Goal: Transaction & Acquisition: Download file/media

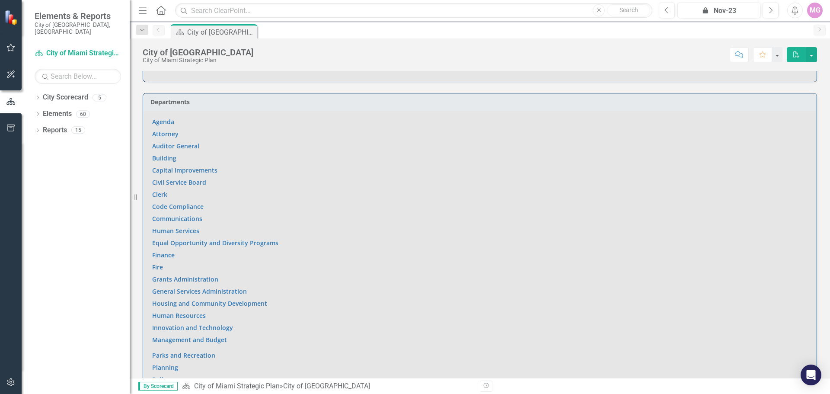
scroll to position [649, 0]
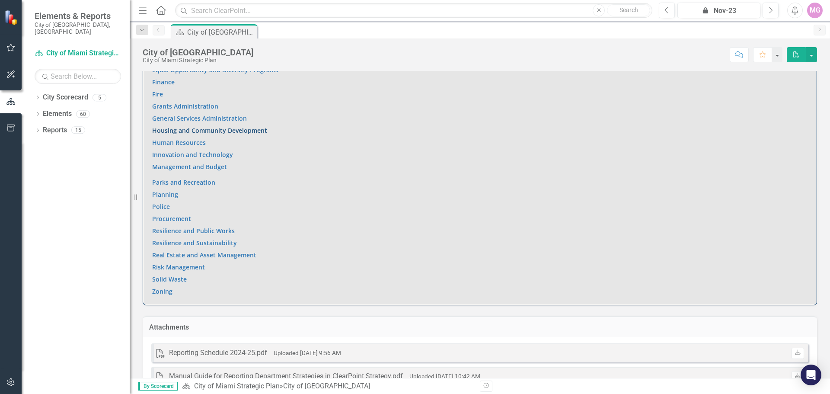
click at [199, 126] on link "Housing and Community Development" at bounding box center [209, 130] width 115 height 8
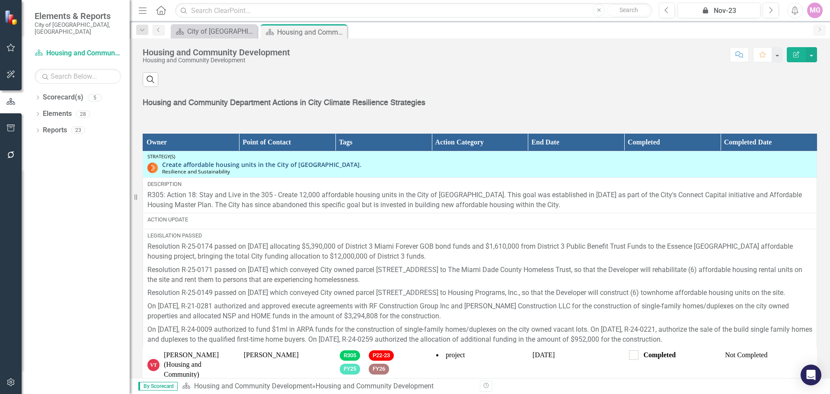
click at [221, 168] on link "Create affordable housing units in the City of [GEOGRAPHIC_DATA]." at bounding box center [487, 164] width 650 height 6
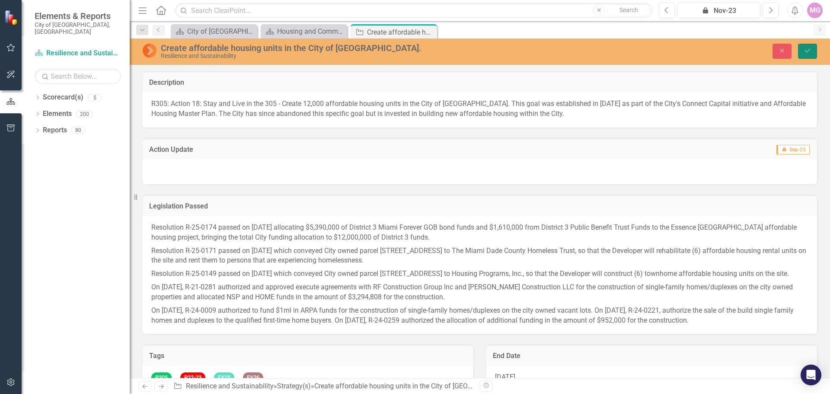
click at [807, 54] on button "Save" at bounding box center [807, 51] width 19 height 15
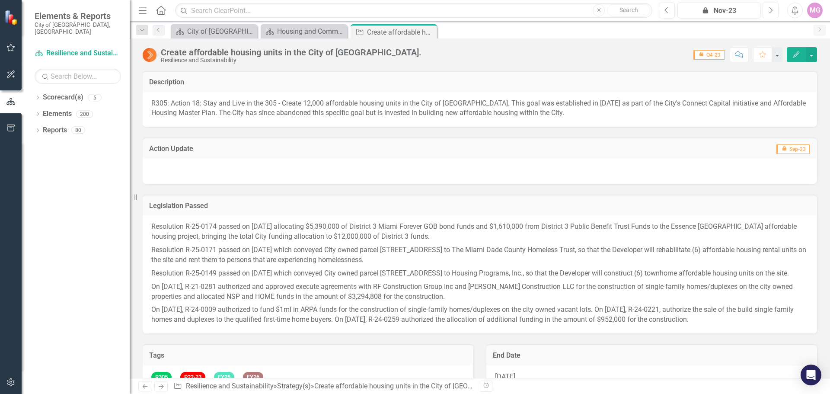
click at [768, 11] on icon "Next" at bounding box center [770, 10] width 5 height 8
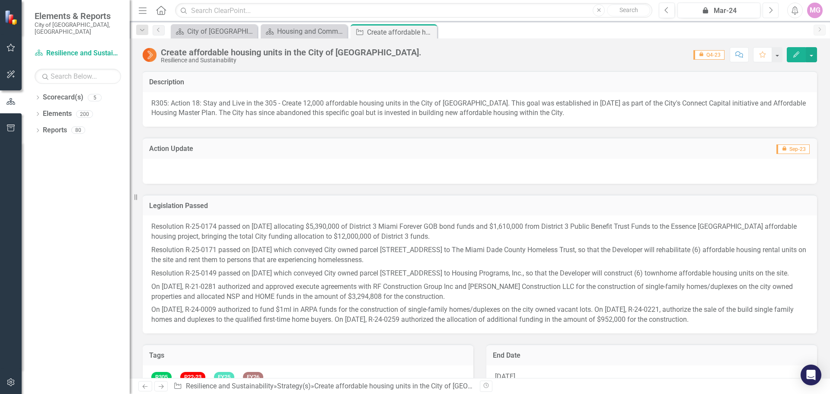
click at [768, 11] on icon "Next" at bounding box center [770, 10] width 5 height 8
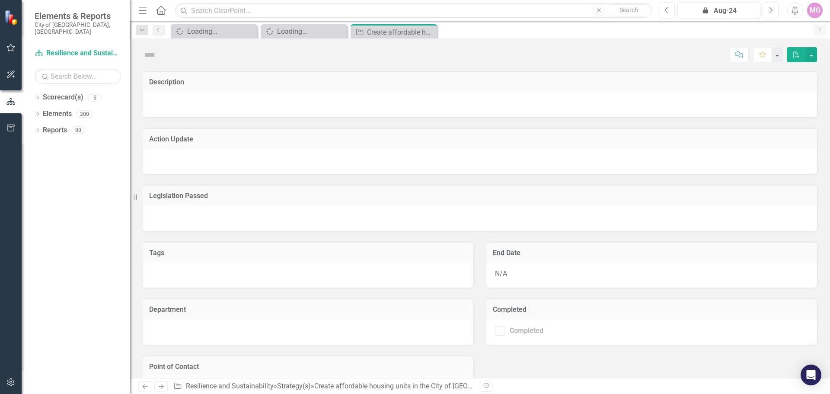
click at [768, 11] on icon "Next" at bounding box center [770, 10] width 5 height 8
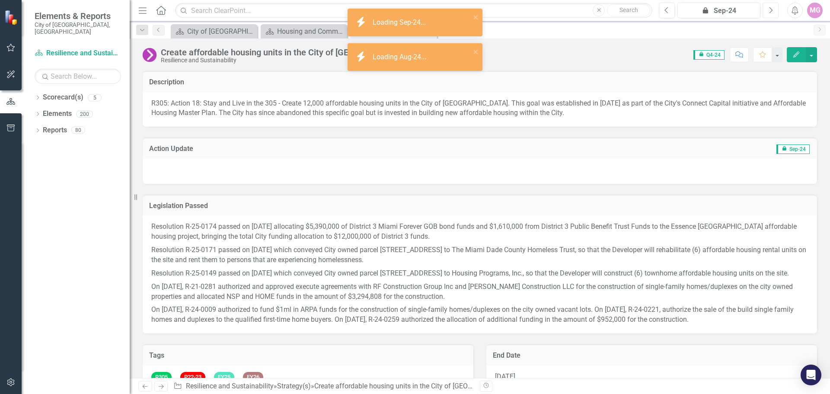
click at [768, 11] on icon "Next" at bounding box center [770, 10] width 5 height 8
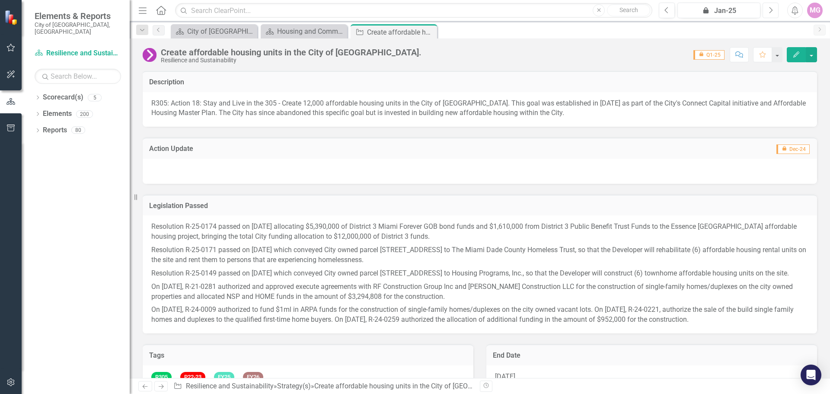
click at [768, 11] on icon "Next" at bounding box center [770, 10] width 5 height 8
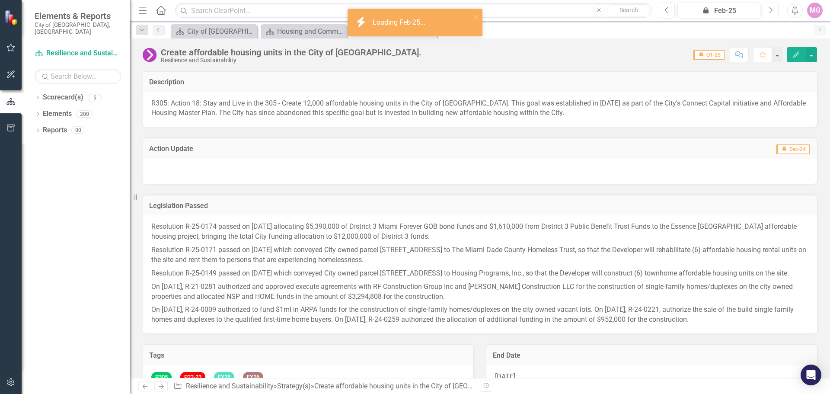
click at [768, 11] on icon "Next" at bounding box center [770, 10] width 5 height 8
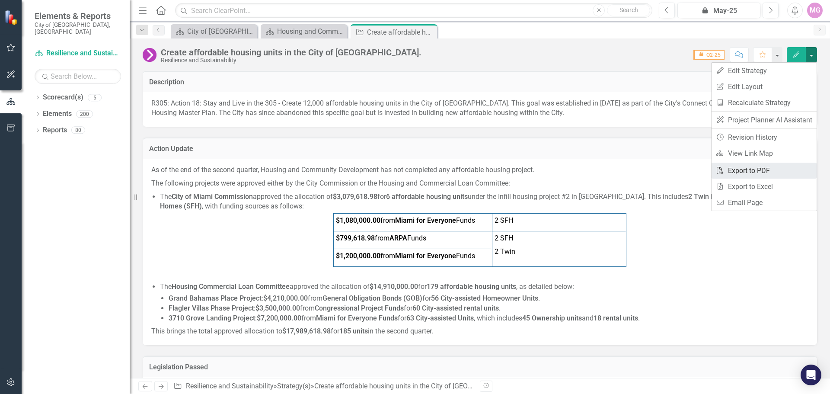
click at [740, 173] on link "PDF Export to PDF" at bounding box center [764, 171] width 105 height 16
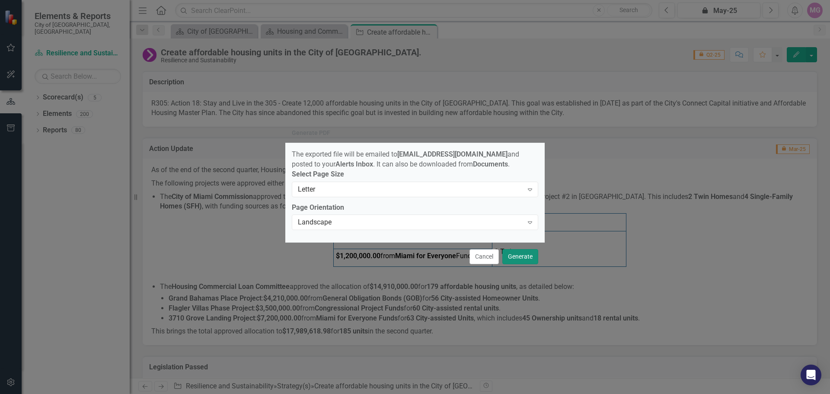
click at [522, 261] on button "Generate" at bounding box center [520, 256] width 36 height 15
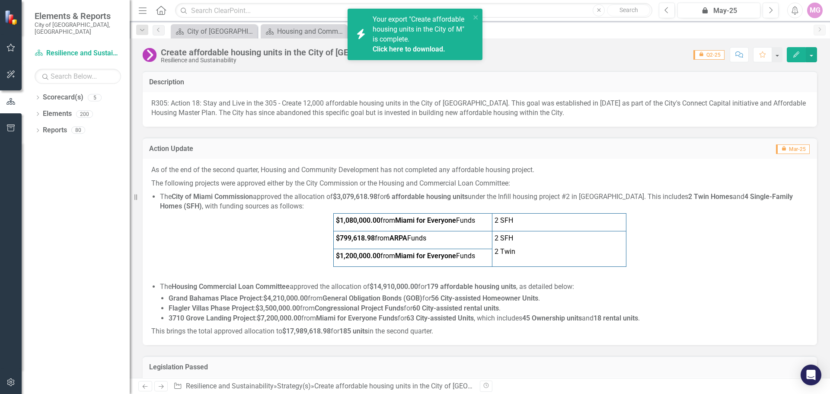
click at [413, 48] on link "Click here to download." at bounding box center [409, 49] width 73 height 8
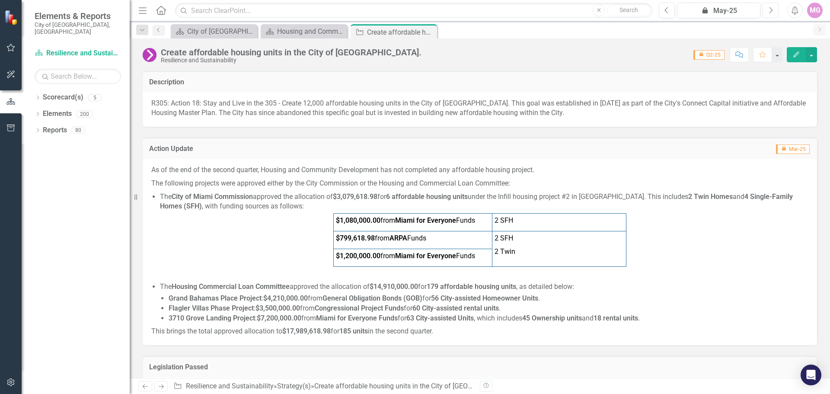
click at [772, 11] on icon "Next" at bounding box center [770, 10] width 5 height 8
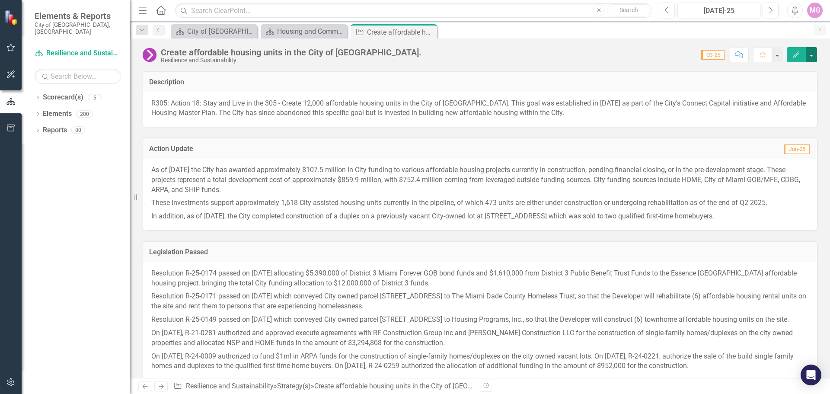
click at [811, 56] on button "button" at bounding box center [811, 54] width 11 height 15
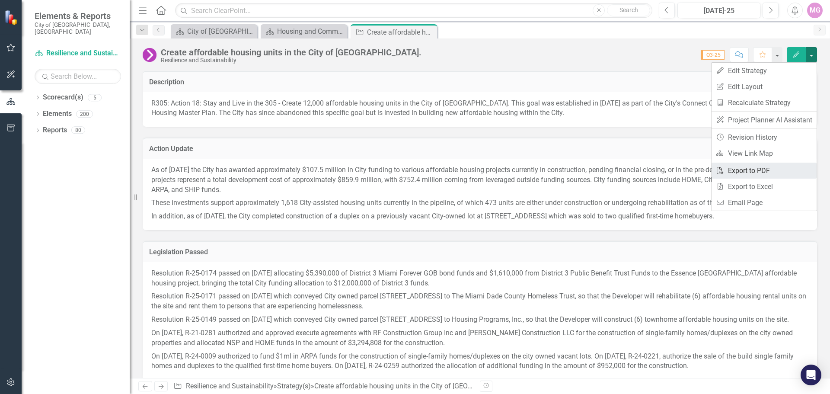
click at [754, 173] on link "PDF Export to PDF" at bounding box center [764, 171] width 105 height 16
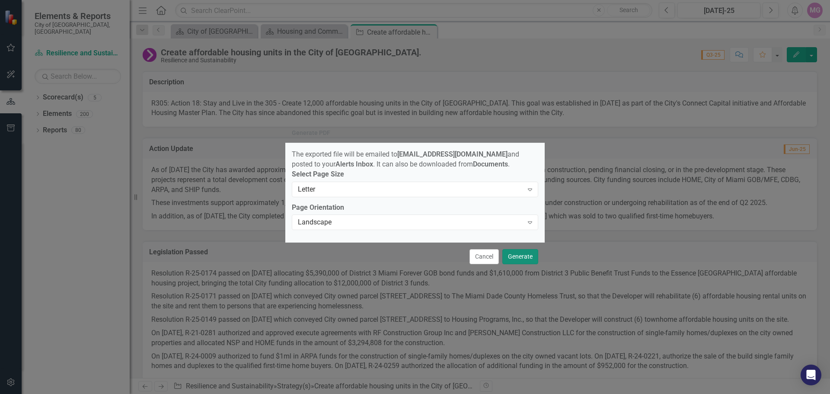
click at [522, 259] on button "Generate" at bounding box center [520, 256] width 36 height 15
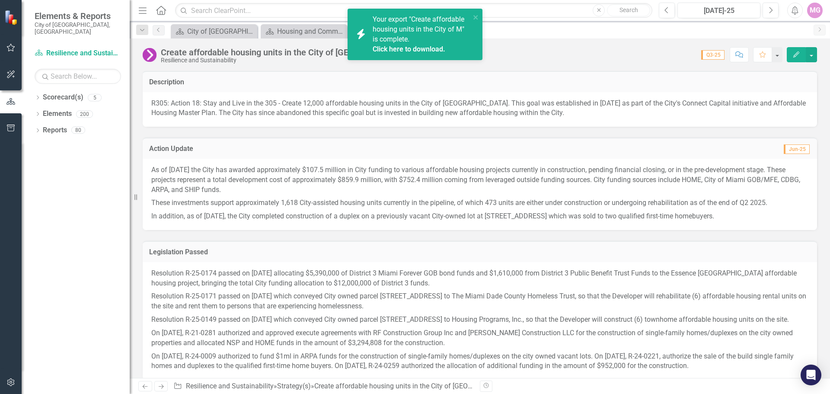
click at [423, 45] on link "Click here to download." at bounding box center [409, 49] width 73 height 8
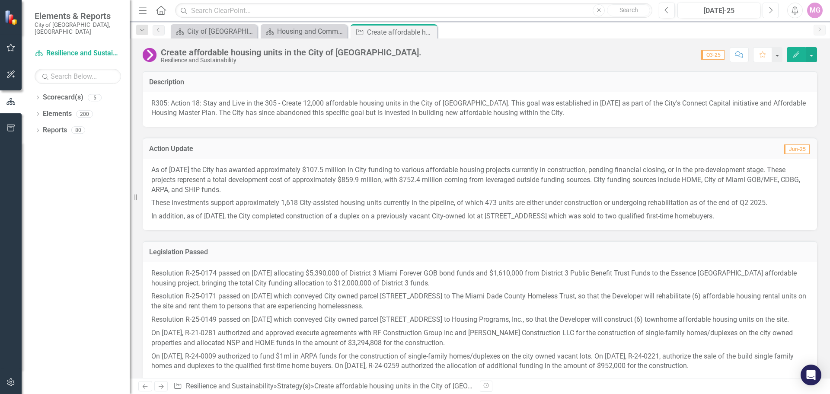
click at [774, 6] on button "Next" at bounding box center [771, 11] width 16 height 16
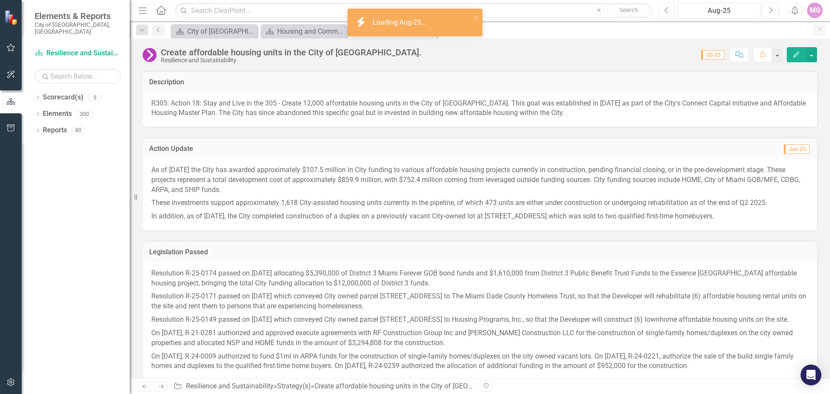
click at [668, 11] on icon "Previous" at bounding box center [667, 10] width 5 height 8
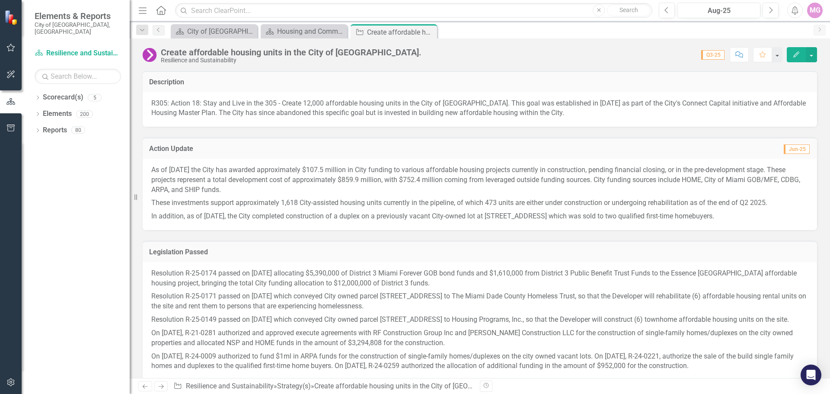
click at [160, 10] on icon "Home" at bounding box center [160, 10] width 11 height 9
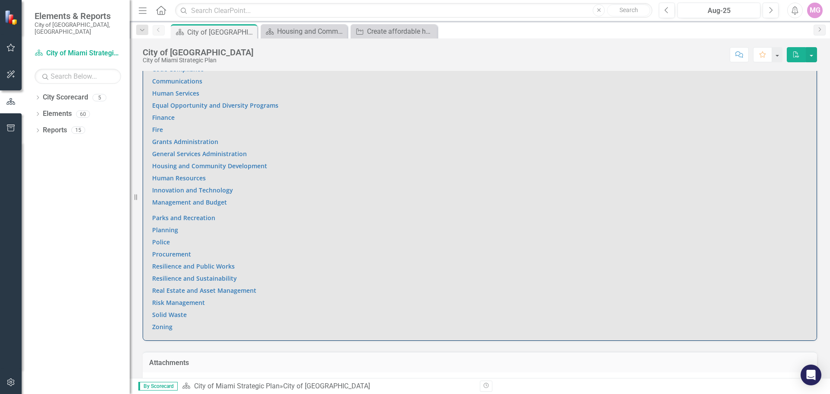
scroll to position [670, 0]
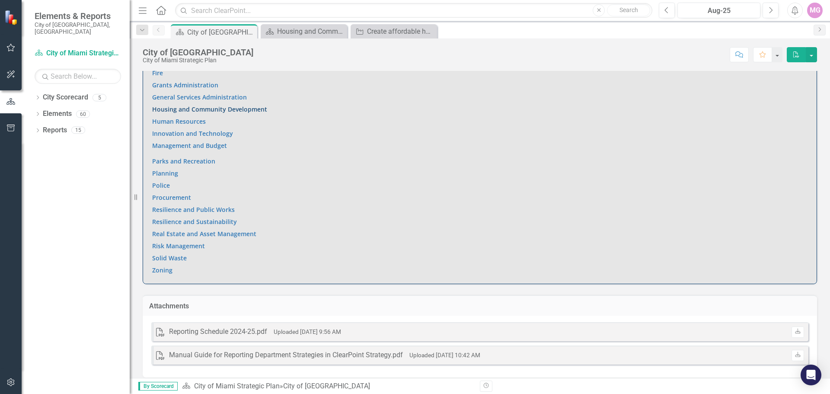
click at [176, 105] on link "Housing and Community Development" at bounding box center [209, 109] width 115 height 8
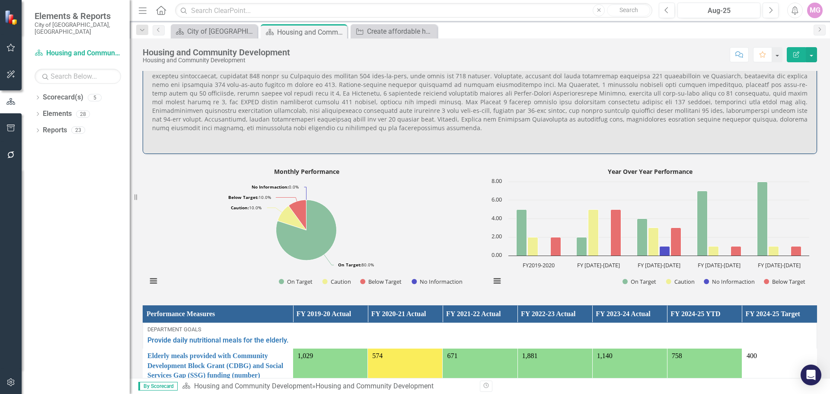
scroll to position [605, 0]
